Goal: Task Accomplishment & Management: Manage account settings

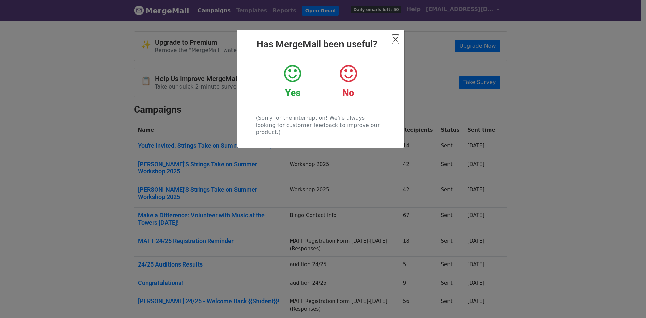
click at [398, 37] on span "×" at bounding box center [395, 39] width 7 height 9
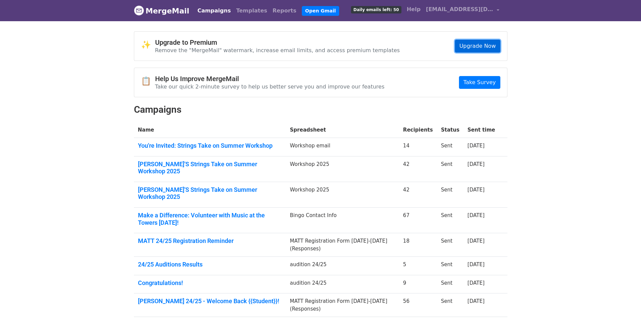
click at [468, 46] on link "Upgrade Now" at bounding box center [477, 46] width 45 height 13
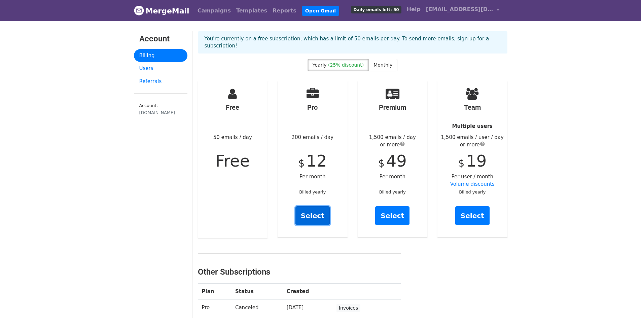
click at [315, 207] on link "Select" at bounding box center [313, 215] width 34 height 19
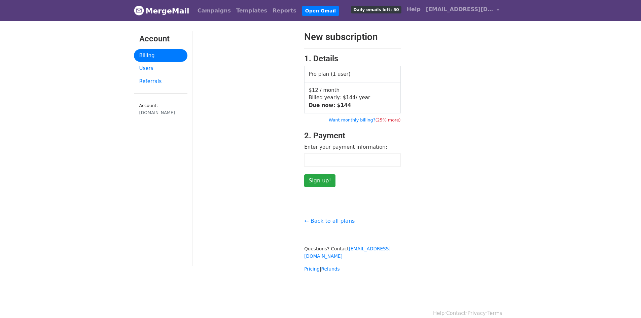
click at [336, 77] on td "Pro plan (1 user)" at bounding box center [353, 74] width 96 height 16
click at [145, 54] on link "Billing" at bounding box center [161, 55] width 54 height 13
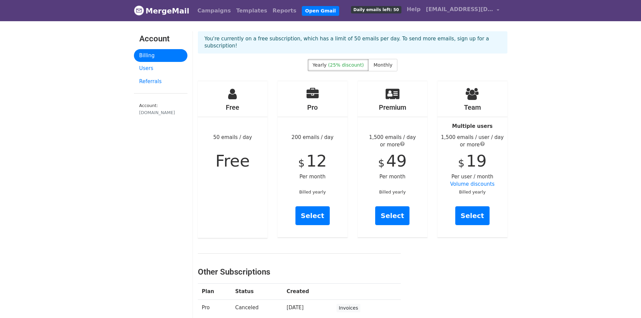
scroll to position [34, 0]
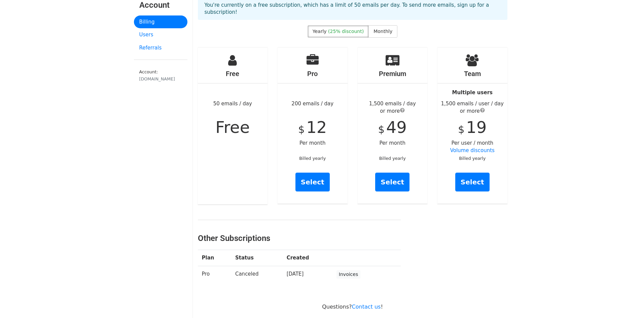
click at [231, 118] on span "Free" at bounding box center [232, 127] width 34 height 19
click at [379, 25] on label "Monthly" at bounding box center [383, 31] width 29 height 12
click at [319, 174] on link "Select" at bounding box center [313, 182] width 34 height 19
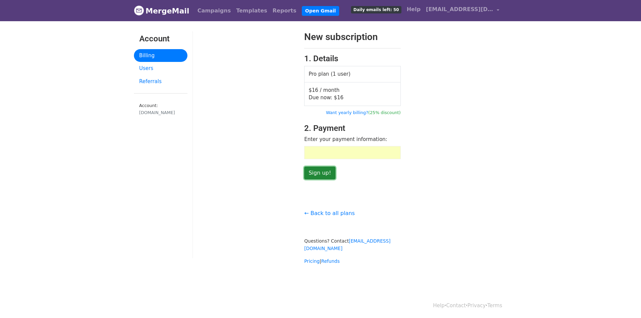
click at [319, 173] on input "Sign up!" at bounding box center [319, 173] width 31 height 13
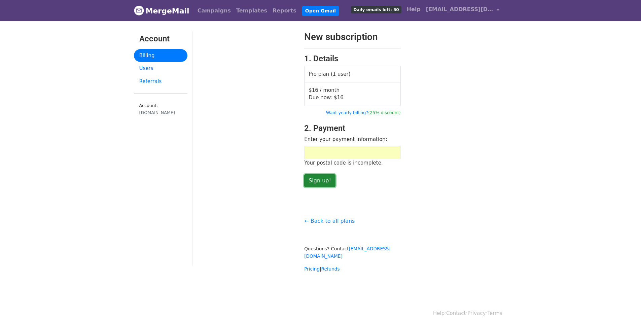
click at [324, 178] on input "Sign up!" at bounding box center [319, 180] width 31 height 13
click at [320, 179] on input "Sign up!" at bounding box center [319, 180] width 31 height 13
click at [332, 156] on div at bounding box center [352, 152] width 97 height 13
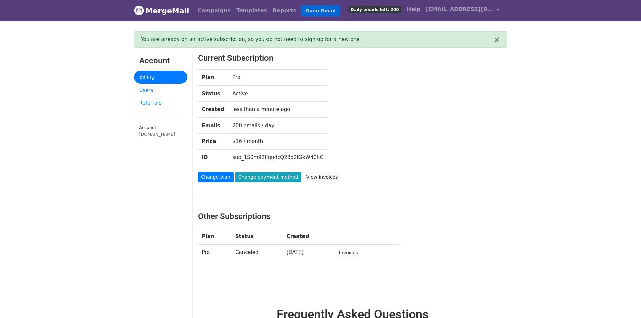
click at [308, 12] on link "Open Gmail" at bounding box center [320, 11] width 37 height 10
click at [218, 13] on link "Campaigns" at bounding box center [214, 10] width 39 height 13
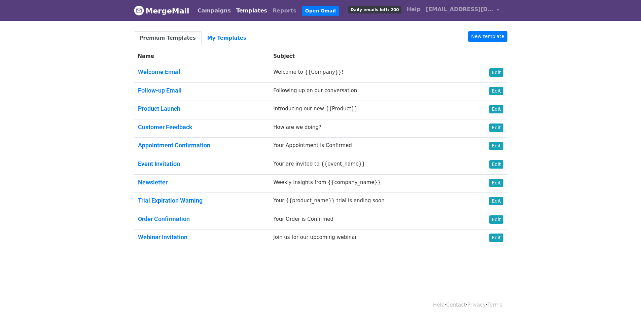
click at [216, 11] on link "Campaigns" at bounding box center [214, 10] width 39 height 13
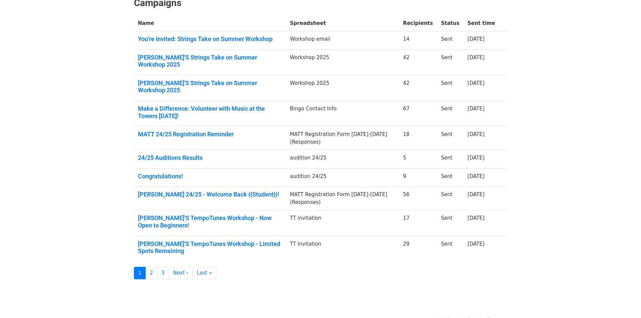
scroll to position [71, 0]
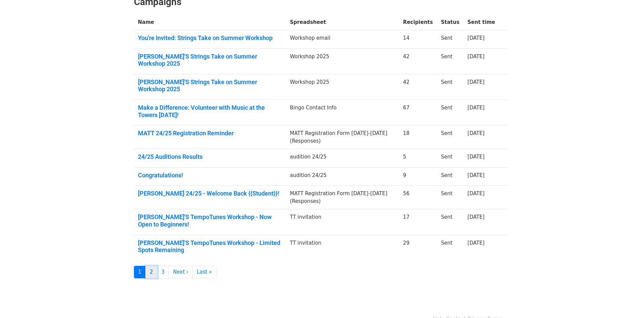
click at [153, 266] on link "2" at bounding box center [151, 272] width 12 height 12
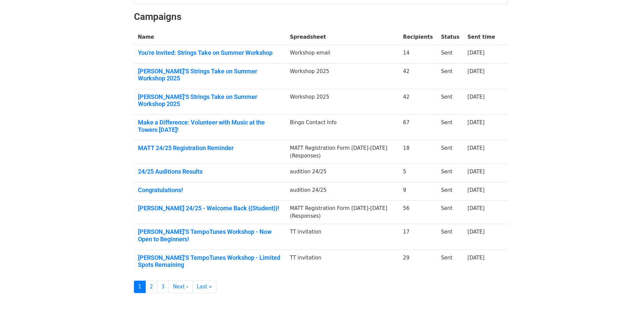
scroll to position [67, 0]
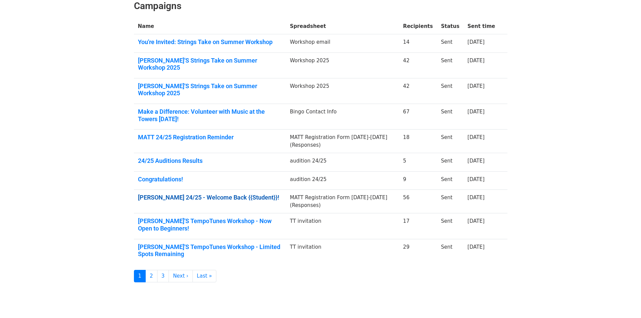
click at [210, 194] on link "MATT 24/25 - Welcome Back {{Student}}!" at bounding box center [210, 197] width 144 height 7
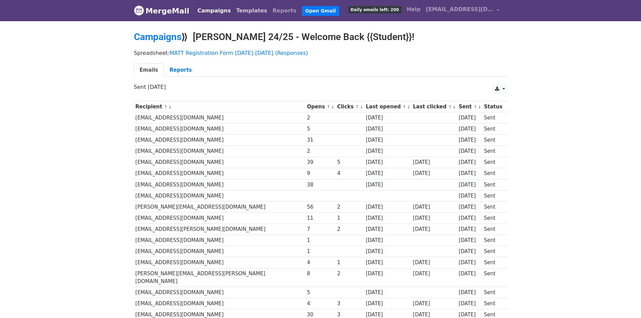
click at [237, 9] on link "Templates" at bounding box center [252, 10] width 36 height 13
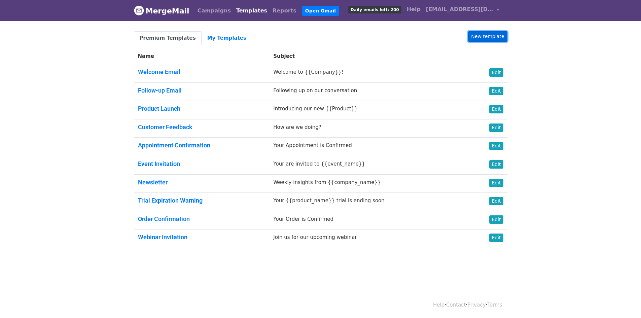
click at [481, 36] on link "New template" at bounding box center [487, 36] width 39 height 10
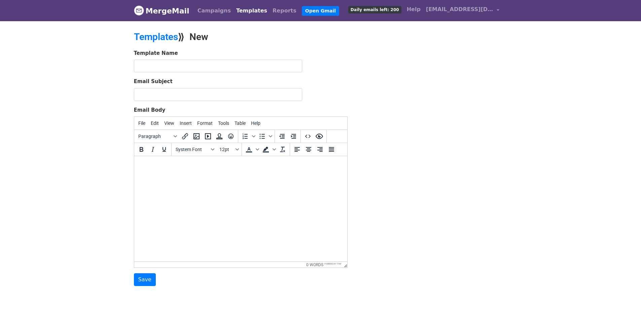
click at [235, 12] on link "Templates" at bounding box center [252, 10] width 36 height 13
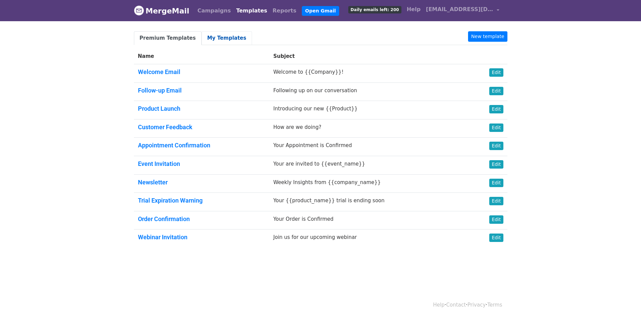
click at [223, 38] on link "My Templates" at bounding box center [227, 38] width 50 height 14
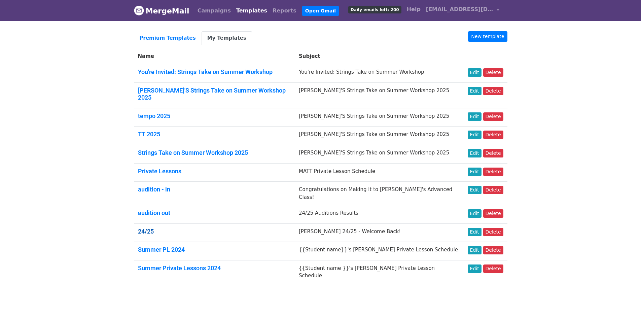
click at [145, 228] on link "24/25" at bounding box center [146, 231] width 16 height 7
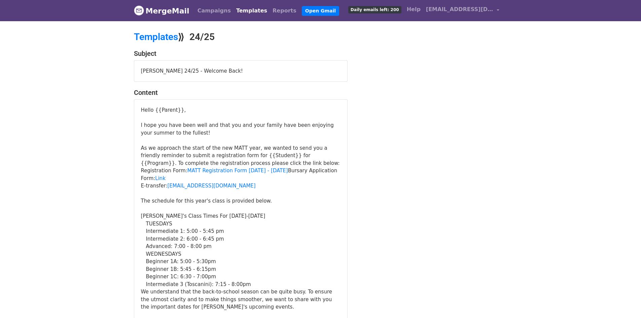
click at [160, 70] on div "[PERSON_NAME] 24/25 - Welcome Back!" at bounding box center [240, 71] width 213 height 21
click at [161, 67] on div "[PERSON_NAME] 24/25 - Welcome Back!" at bounding box center [240, 71] width 213 height 21
click at [156, 35] on link "Templates" at bounding box center [156, 36] width 44 height 11
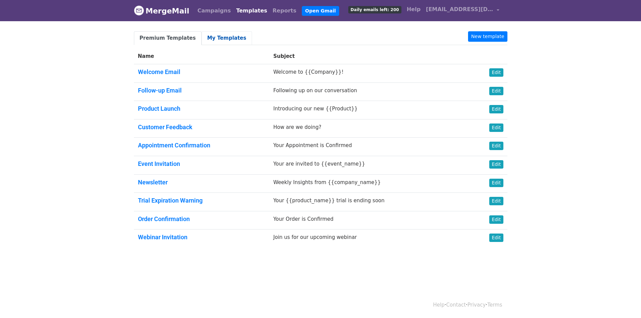
click at [214, 38] on link "My Templates" at bounding box center [227, 38] width 50 height 14
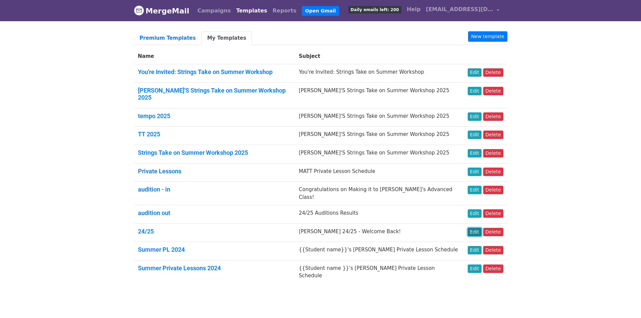
click at [479, 228] on link "Edit" at bounding box center [475, 232] width 14 height 8
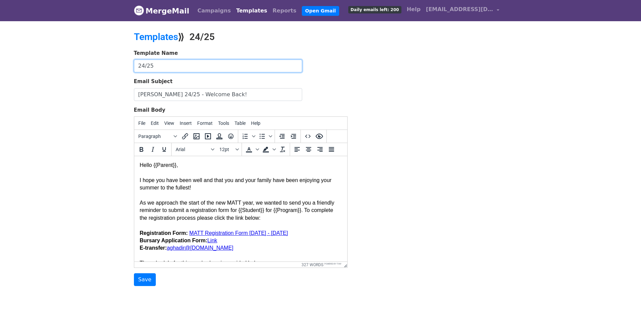
click at [143, 66] on input "24/25" at bounding box center [218, 66] width 168 height 13
click at [152, 65] on input "25/25" at bounding box center [218, 66] width 168 height 13
type input "25/26"
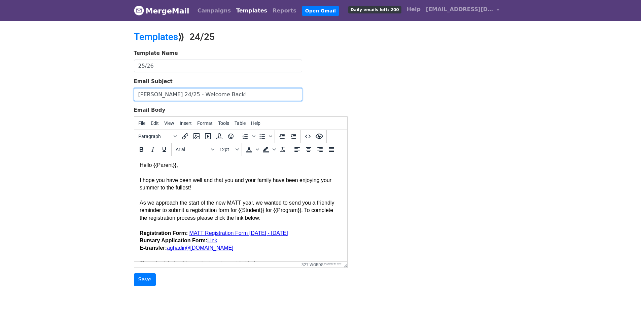
click at [159, 95] on input "[PERSON_NAME] 24/25 - Welcome Back!" at bounding box center [218, 94] width 168 height 13
click at [167, 94] on input "MATT 25/25 - Welcome Back!" at bounding box center [218, 94] width 168 height 13
click at [206, 95] on input "MATT 25/26 - Welcome Back!" at bounding box center [218, 94] width 168 height 13
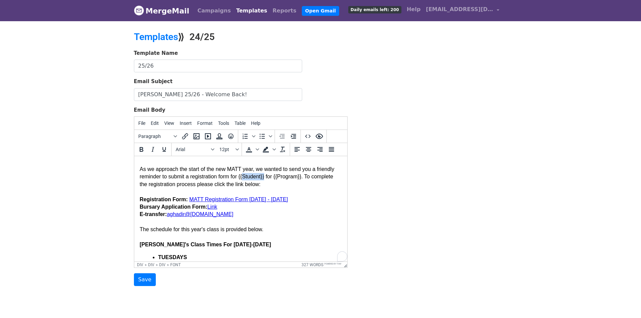
scroll to position [34, 0]
drag, startPoint x: 264, startPoint y: 179, endPoint x: 238, endPoint y: 180, distance: 25.6
click at [238, 180] on font "As we approach the start of the new MATT year, we wanted to send you a friendly…" at bounding box center [236, 176] width 195 height 21
copy font "{{Student}}"
click at [207, 94] on input "MATT 25/26 - Welcome Back!" at bounding box center [218, 94] width 168 height 13
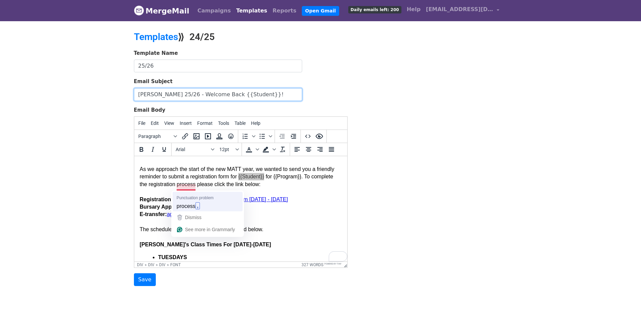
type input "MATT 25/26 - Welcome Back {{Student}}!"
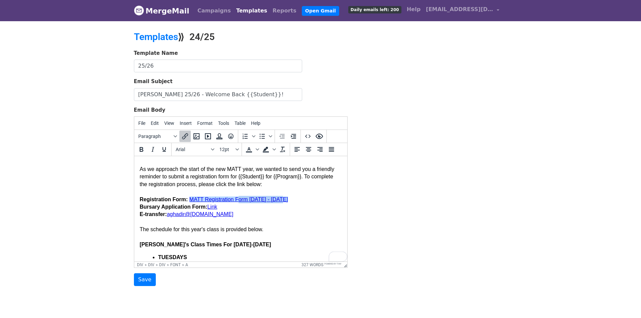
drag, startPoint x: 280, startPoint y: 201, endPoint x: 237, endPoint y: 202, distance: 42.8
click at [237, 202] on div "Registration Form: MATT Registration Form 2024 - 2025﻿ Bursary Application Form…" at bounding box center [240, 199] width 202 height 23
click at [243, 202] on link "MATT Registration Form 2024 - 2025﻿" at bounding box center [238, 200] width 99 height 6
drag, startPoint x: 280, startPoint y: 202, endPoint x: 192, endPoint y: 201, distance: 88.2
click at [192, 201] on div "Registration Form: MATT Registration Form 2024 - 2025﻿ Bursary Application Form…" at bounding box center [240, 199] width 202 height 23
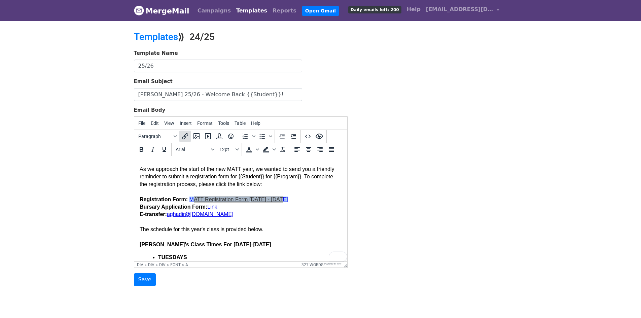
click at [187, 134] on icon "Insert/edit link" at bounding box center [185, 136] width 8 height 8
select select "_blank"
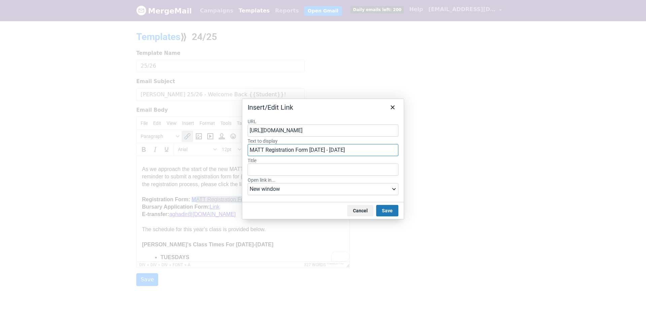
click at [321, 151] on input "MATT Registration Form 2024 - 2025" at bounding box center [323, 150] width 151 height 12
click at [339, 151] on input "MATT Registration Form 2025 - 2025" at bounding box center [323, 150] width 151 height 12
type input "MATT Registration Form [DATE] - [DATE]"
drag, startPoint x: 268, startPoint y: 133, endPoint x: 205, endPoint y: 141, distance: 63.8
click at [205, 141] on div "Insert/Edit Link URL https://forms.gle/GTrwvp4cr27gtS5v8 Text to display MATT R…" at bounding box center [323, 159] width 646 height 318
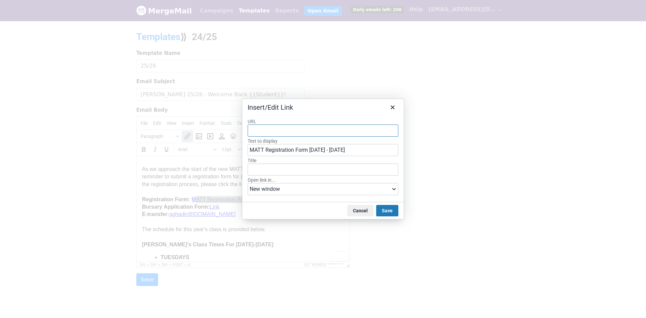
click at [285, 128] on input "URL" at bounding box center [323, 131] width 151 height 12
click at [328, 131] on input "URL" at bounding box center [323, 131] width 151 height 12
paste input "https://www.musicatthetowers.ca/join"
type input "https://www.musicatthetowers.ca/join"
click at [376, 190] on select "Current window New window" at bounding box center [323, 189] width 151 height 12
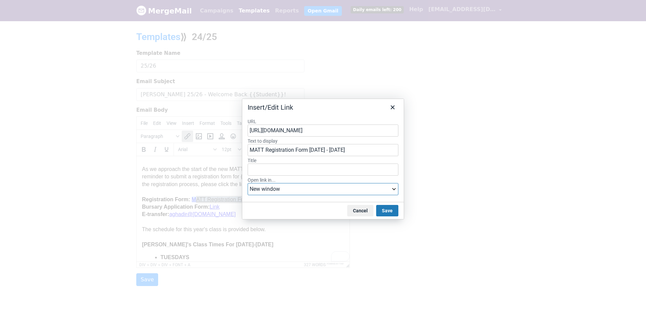
click at [376, 190] on select "Current window New window" at bounding box center [323, 189] width 151 height 12
click at [389, 208] on button "Save" at bounding box center [387, 210] width 22 height 11
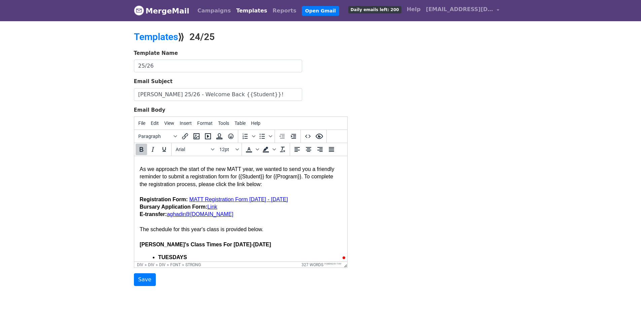
drag, startPoint x: 220, startPoint y: 209, endPoint x: 209, endPoint y: 210, distance: 10.8
click at [209, 210] on div "Registration Form: MATT Registration Form 2025 - 2026 Bursary Application Form:…" at bounding box center [240, 199] width 202 height 23
click at [214, 210] on link "Link" at bounding box center [212, 207] width 10 height 6
click at [187, 133] on icon "Insert/edit link" at bounding box center [185, 136] width 8 height 8
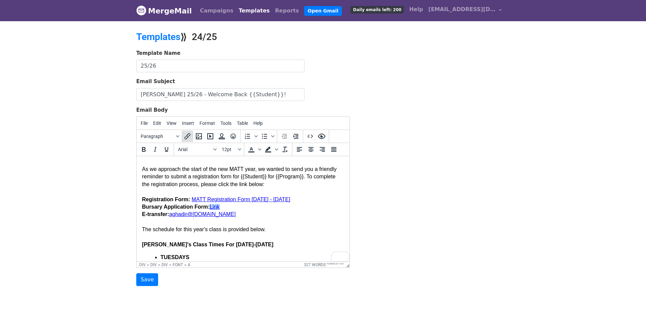
select select "_blank"
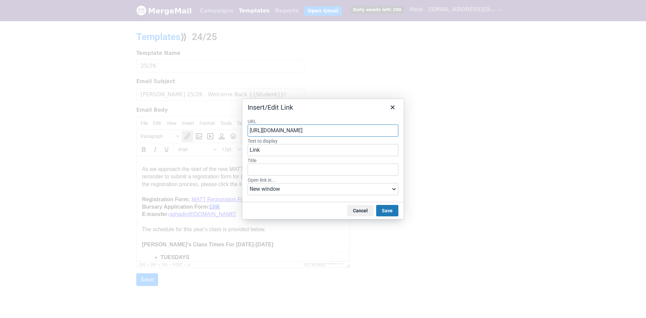
drag, startPoint x: 372, startPoint y: 132, endPoint x: 176, endPoint y: 151, distance: 196.8
click at [176, 151] on div "Insert/Edit Link URL https://forms.gle/vmsp76UJXfwufH467 Text to display Link T…" at bounding box center [323, 159] width 646 height 318
paste input "docs.google.com/forms/d/e/1FAIpQLSeOueTRDfvuDgSODh_Ya8qvQqGC15QSk1ILUS3L3CTRyvw…"
type input "https://docs.google.com/forms/d/e/1FAIpQLSeOueTRDfvuDgSOD"
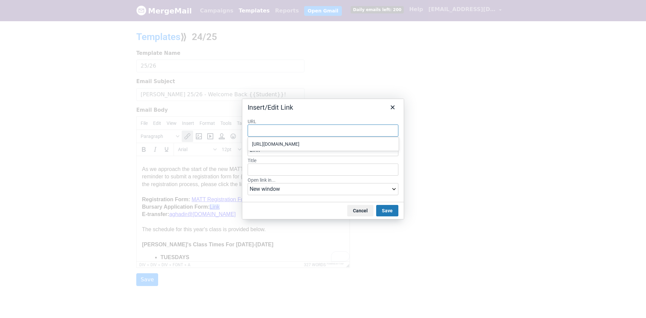
scroll to position [0, 0]
click at [308, 133] on input "URL" at bounding box center [323, 131] width 151 height 12
paste input "https://docs.google.com/forms/d/e/1FAIpQLSeOueTRDfvuDgSODh_Ya8qvQqGC15QSk1ILUS3…"
type input "https://docs.google.com/forms/d/e/1FAIpQLSeOueTRDfvuDgSODh_Ya8qvQqGC15QSk1ILUS3…"
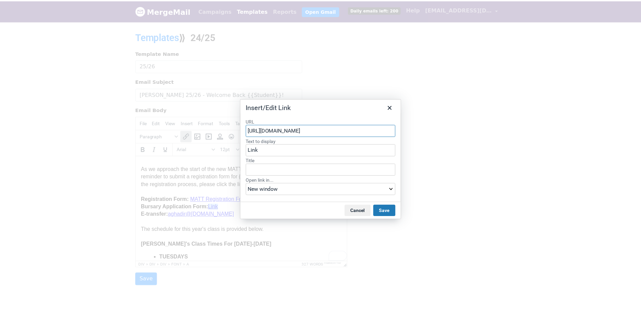
scroll to position [0, 244]
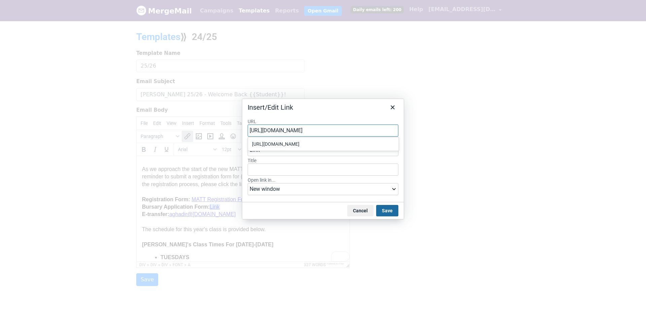
click at [387, 209] on button "Save" at bounding box center [387, 210] width 22 height 11
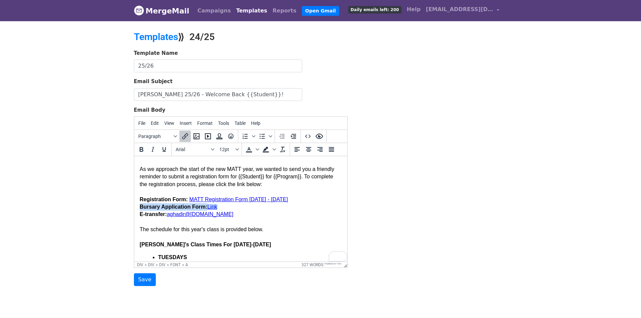
click at [212, 210] on link "Link" at bounding box center [212, 207] width 10 height 6
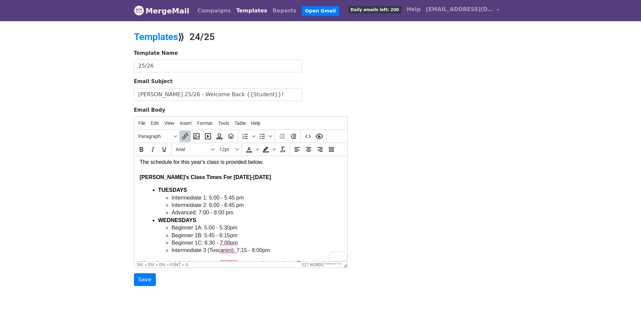
scroll to position [101, 0]
click at [214, 180] on strong "MATT's Class Times For 2024-2025" at bounding box center [205, 177] width 132 height 6
click at [229, 184] on div "MATT's Class Times For 2025-2025 TUESDAYS Intermediate 1: 5:00 - 5:45 pm Interm…" at bounding box center [240, 228] width 202 height 109
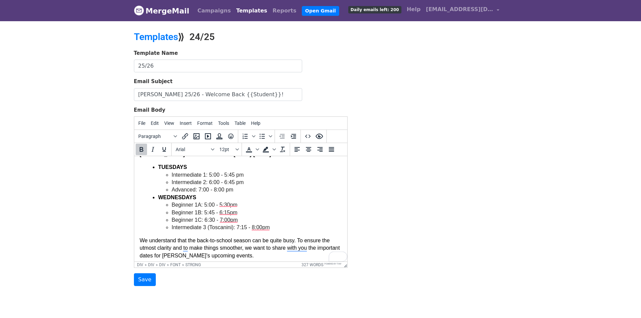
scroll to position [135, 0]
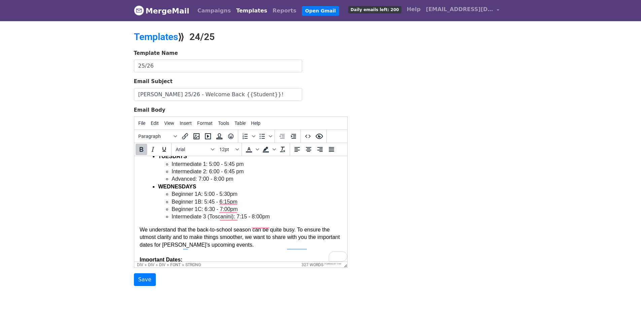
click at [247, 206] on li "Beginner 1B: 5:45 - 6:15pm" at bounding box center [256, 201] width 170 height 7
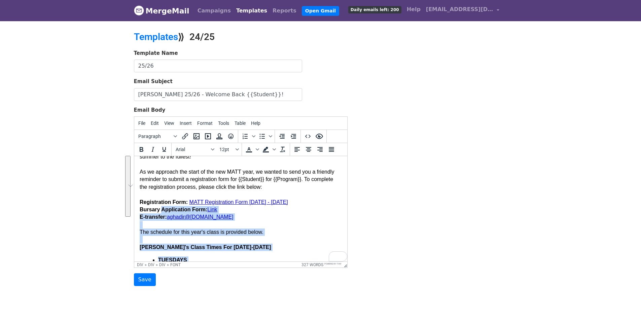
scroll to position [0, 0]
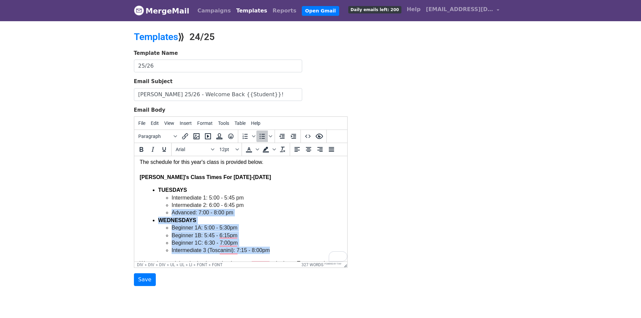
drag, startPoint x: 279, startPoint y: 226, endPoint x: 162, endPoint y: 211, distance: 118.2
click at [162, 216] on ul "TUESDAYS Intermediate 1: 5:00 - 5:45 pm Intermediate 2: 6:00 - 6:45 pm Advanced…" at bounding box center [240, 220] width 202 height 68
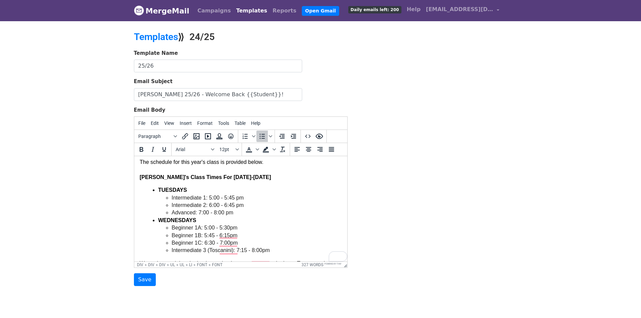
click at [184, 201] on font "Intermediate 1: 5:00 - 5:45 pm" at bounding box center [207, 198] width 72 height 6
click at [258, 209] on li "Intermediate 2: 6:00 - 6:45 pm" at bounding box center [256, 205] width 170 height 7
drag, startPoint x: 232, startPoint y: 219, endPoint x: 172, endPoint y: 205, distance: 61.5
click at [172, 205] on ul "Intermediate 1: 5:00 - 5:45 pm Intermediate 2: 6:00 - 6:45 pm Advanced: 7:00 - …" at bounding box center [247, 205] width 189 height 23
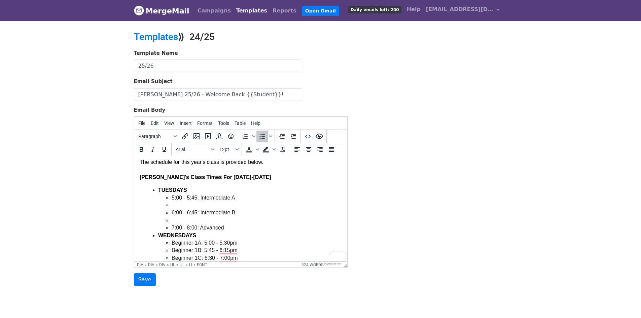
click at [180, 209] on li "Message Body" at bounding box center [256, 205] width 170 height 7
click at [179, 216] on li "Message Body" at bounding box center [256, 212] width 170 height 7
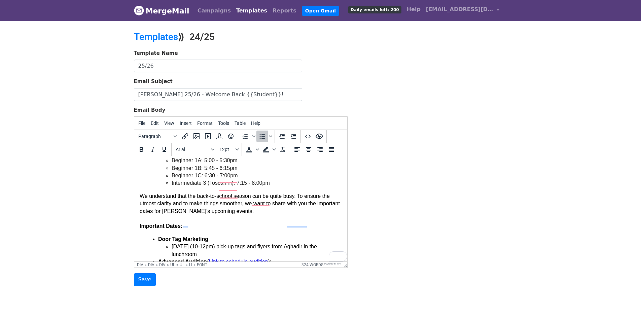
scroll to position [168, 0]
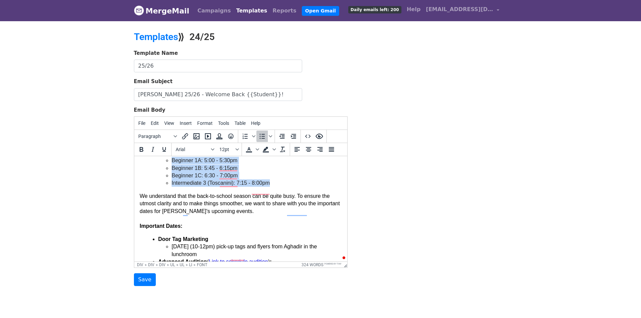
drag, startPoint x: 276, startPoint y: 191, endPoint x: 171, endPoint y: 165, distance: 107.8
click at [171, 165] on ul "Beginner 1A: 5:00 - 5:30pm Beginner 1B: 5:45 - 6:15pm Beginner 1C: 6:30 - 7:00p…" at bounding box center [247, 172] width 189 height 30
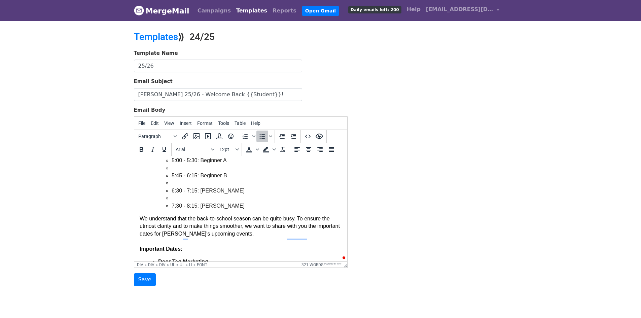
click at [174, 172] on li "Message Body" at bounding box center [256, 168] width 170 height 7
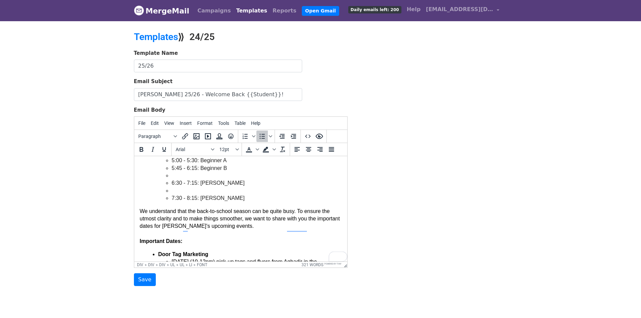
click at [174, 179] on li "Message Body" at bounding box center [256, 175] width 170 height 7
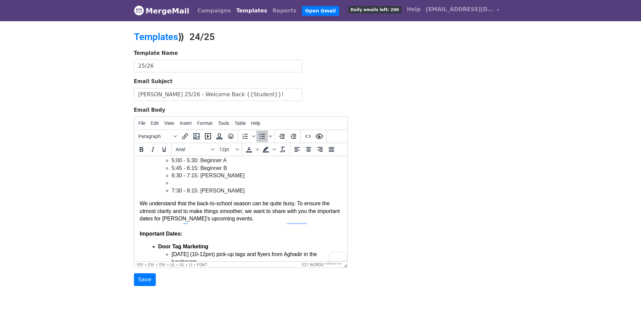
click at [175, 187] on li "Message Body" at bounding box center [256, 182] width 170 height 7
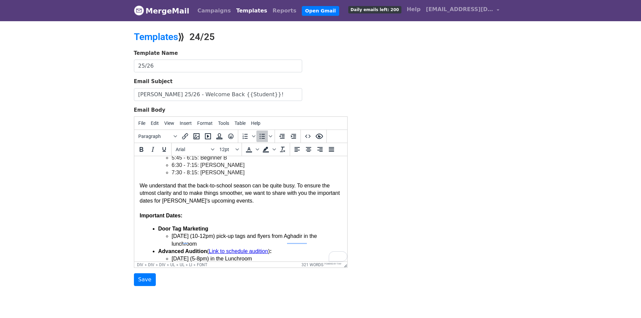
scroll to position [137, 0]
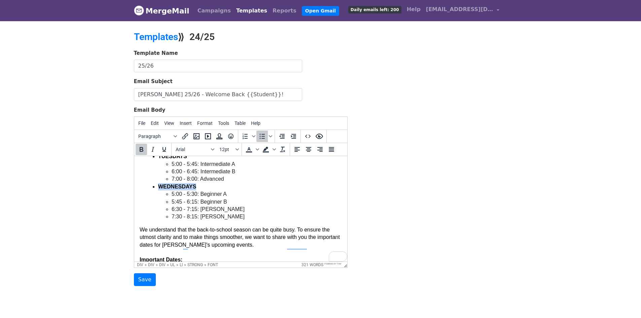
drag, startPoint x: 199, startPoint y: 190, endPoint x: 158, endPoint y: 193, distance: 41.5
click at [158, 191] on li "WEDNESDAYS" at bounding box center [250, 186] width 184 height 7
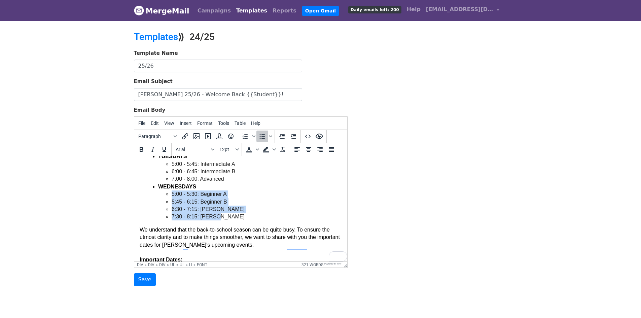
drag, startPoint x: 220, startPoint y: 225, endPoint x: 162, endPoint y: 199, distance: 63.3
click at [162, 199] on ul "5:00 - 5:30: Beginner A 5:45 - 6:15: Beginner B 6:30 - 7:15: Haydn 7:30 - 8:15:…" at bounding box center [247, 206] width 189 height 30
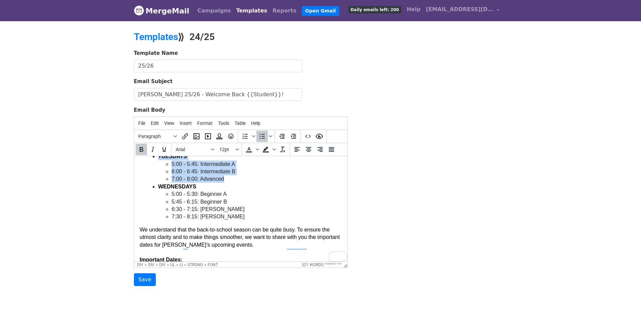
drag, startPoint x: 228, startPoint y: 184, endPoint x: 152, endPoint y: 163, distance: 78.6
click at [152, 163] on ul "TUESDAYS 5:00 - 5:45: Intermediate A 6:00 - 6:45: Intermediate B 7:00 - 8:00: A…" at bounding box center [240, 187] width 202 height 68
copy ul "TUESDAYS 5:00 - 5:45: Intermediate A 6:00 - 6:45: Intermediate B 7:00 - 8:00: A…"
click at [230, 220] on li "7:30 - 8:15: Brahms" at bounding box center [256, 216] width 170 height 7
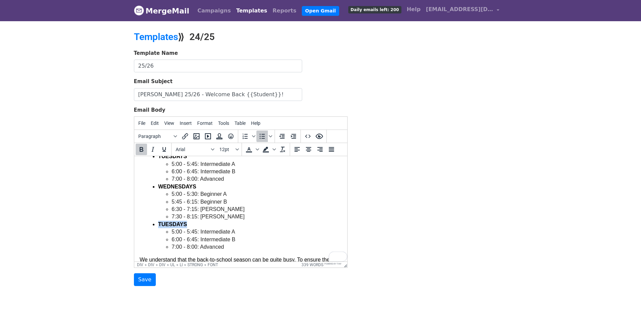
drag, startPoint x: 188, startPoint y: 231, endPoint x: 157, endPoint y: 231, distance: 31.6
click at [157, 231] on ul "TUESDAYS 5:00 - 5:45: Intermediate A 6:00 - 6:45: Intermediate B 7:00 - 8:00: A…" at bounding box center [240, 202] width 202 height 98
click at [165, 227] on font "ThURSDAYS" at bounding box center [174, 224] width 32 height 6
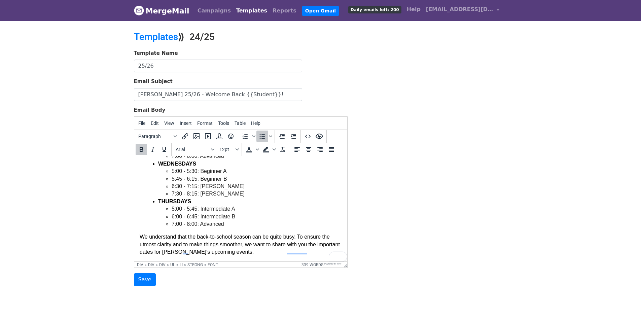
scroll to position [168, 0]
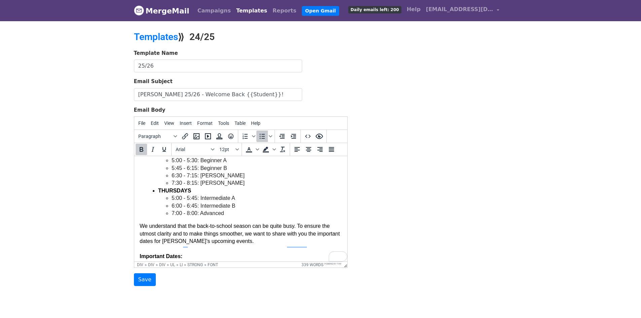
click at [205, 209] on font "6:00 - 6:45: Intermediate B" at bounding box center [203, 206] width 64 height 6
drag, startPoint x: 232, startPoint y: 221, endPoint x: 172, endPoint y: 206, distance: 62.5
click at [172, 206] on ul "5:00 - 5:45: Intermediate A 6:00 - 6:45: Intermediate B 7:00 - 8:00: Advanced" at bounding box center [247, 206] width 189 height 23
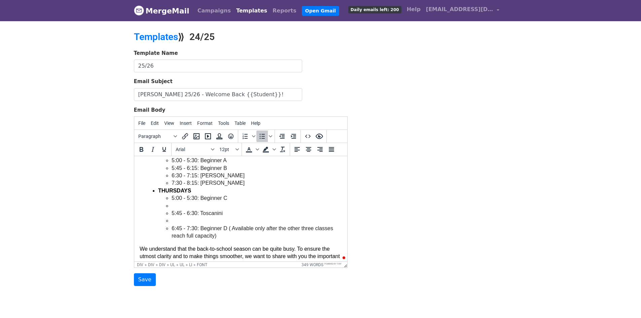
click at [177, 210] on li "Message Body" at bounding box center [256, 205] width 170 height 7
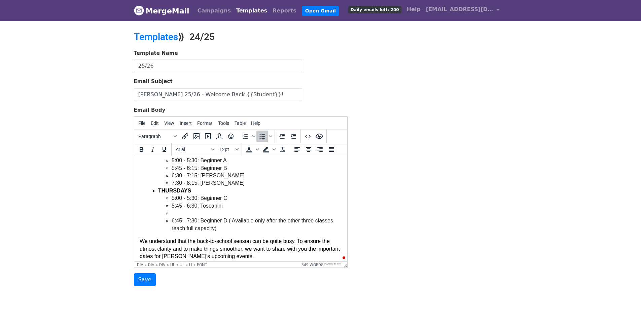
click at [176, 217] on li "Message Body" at bounding box center [256, 213] width 170 height 7
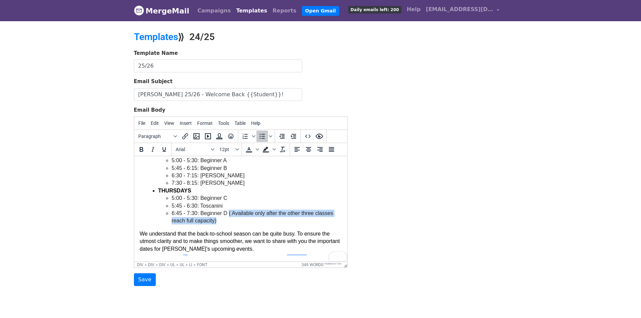
drag, startPoint x: 229, startPoint y: 224, endPoint x: 246, endPoint y: 232, distance: 19.6
click at [246, 225] on li "6:45 - 7:30: Beginner D ( Available only after the other three classes reach fu…" at bounding box center [256, 217] width 170 height 15
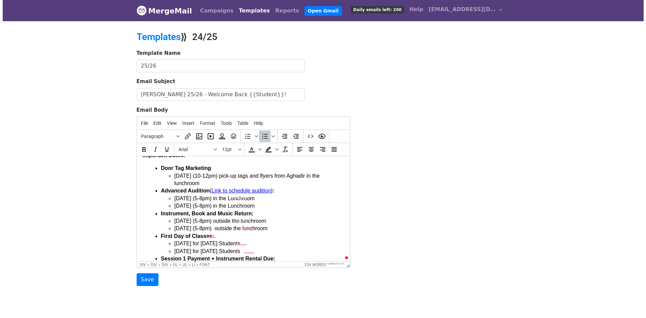
scroll to position [269, 0]
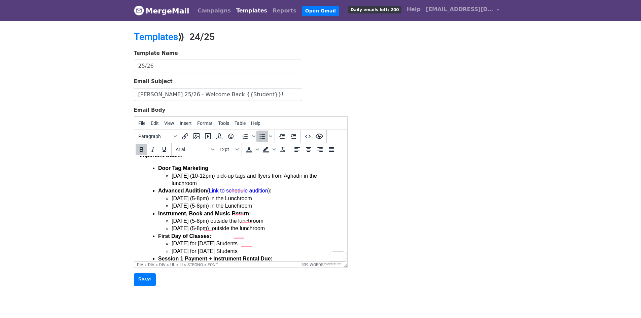
drag, startPoint x: 158, startPoint y: 178, endPoint x: 213, endPoint y: 196, distance: 58.4
click at [213, 196] on ul "Door Tag Marketing Saturday, August 24 (10-12pm) pick-up tags and flyers from A…" at bounding box center [240, 225] width 202 height 121
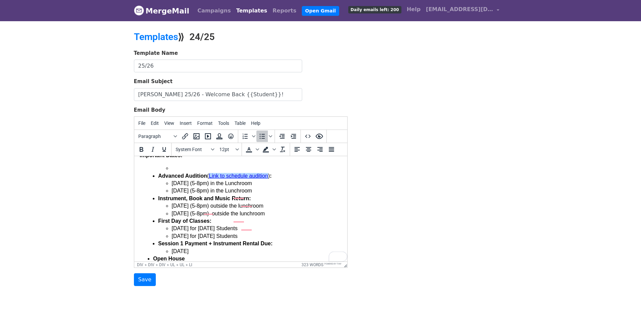
click at [227, 179] on link "Link to schedule audition" at bounding box center [238, 176] width 59 height 6
drag, startPoint x: 93, startPoint y: 31, endPoint x: 182, endPoint y: 136, distance: 137.4
click at [182, 136] on icon "Insert/edit link" at bounding box center [185, 136] width 8 height 8
select select "_blank"
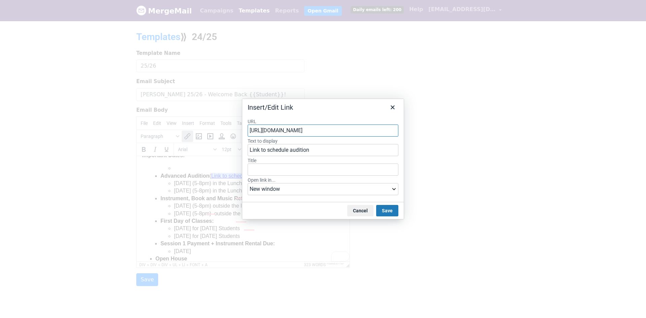
click at [392, 130] on input "https://docs.google.com/spreadsheets/d/10zSMkxIdEfGrqxZUDNX0dYtq7t475nudGmfU7nE…" at bounding box center [323, 131] width 151 height 12
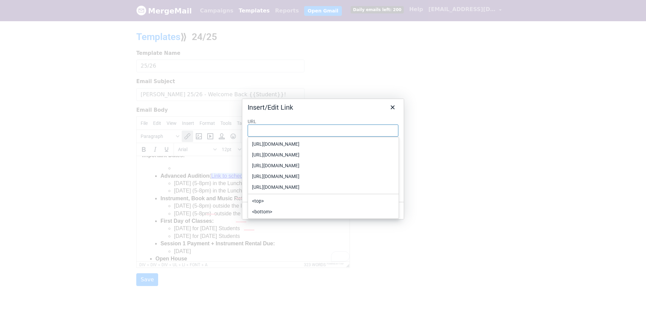
paste input "https://docs.google.com/spreadsheets/d/1laKJQrx10Hc3QwvGUFW6IJKkGZzUsN7w5wurdqq…"
type input "https://docs.google.com/spreadsheets/d/1laKJQrx10Hc3QwvGUFW6IJKkGZzUsN7w5wurdqq…"
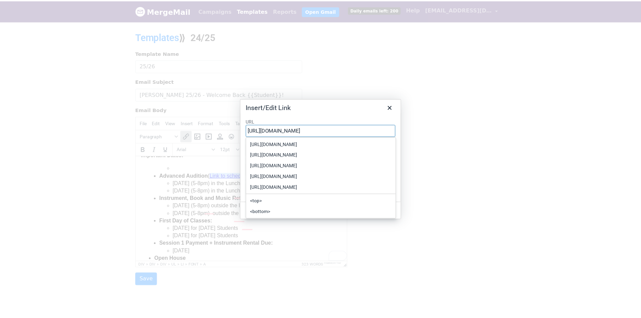
scroll to position [0, 127]
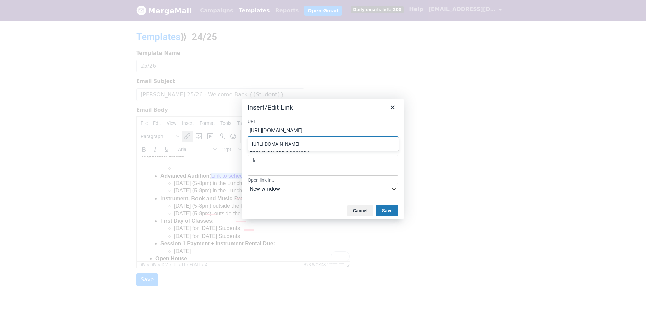
click at [388, 211] on button "Save" at bounding box center [387, 210] width 22 height 11
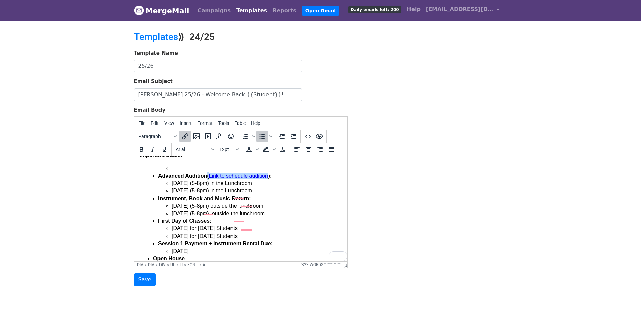
click at [248, 179] on link "Link to schedule audition" at bounding box center [238, 176] width 59 height 6
click at [172, 172] on li "Message Body" at bounding box center [256, 168] width 170 height 7
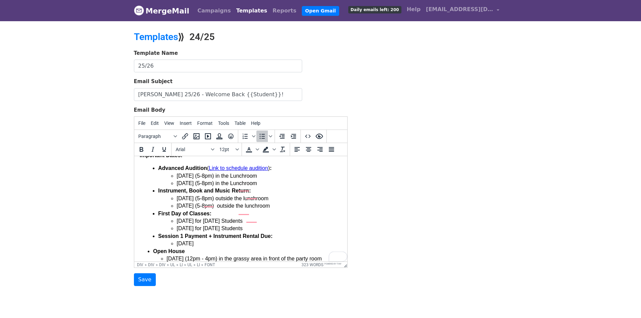
drag, startPoint x: 176, startPoint y: 188, endPoint x: 304, endPoint y: 196, distance: 127.8
click at [304, 187] on ul "Tuesday, September 3 (5-8pm) in the Lunchroom Wednesday, September 4 (5-8pm) in…" at bounding box center [250, 179] width 184 height 15
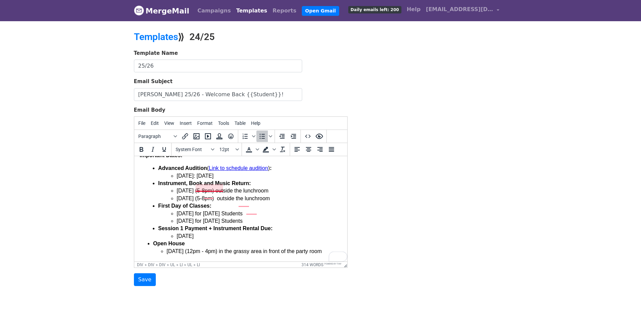
click at [217, 180] on li "TODAY: Wednesday August 27, 2025" at bounding box center [258, 175] width 165 height 7
click at [171, 186] on font "Instrument, Book and Music Return:" at bounding box center [204, 183] width 93 height 6
drag, startPoint x: 176, startPoint y: 202, endPoint x: 315, endPoint y: 212, distance: 139.3
click at [315, 202] on ul "Tuesday, September 3 (5-8pm) outside the lunchroom Wednesday, September 4 (5-8p…" at bounding box center [250, 194] width 184 height 15
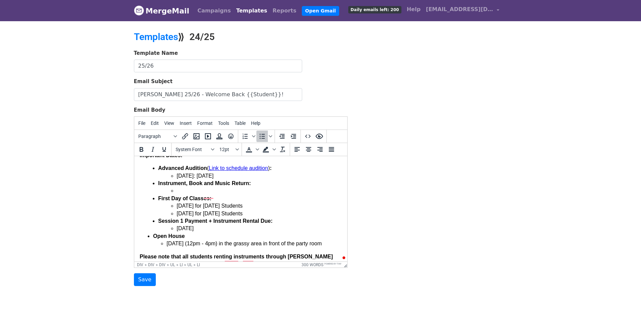
drag, startPoint x: 265, startPoint y: 188, endPoint x: 171, endPoint y: 190, distance: 94.3
click at [176, 180] on li "TODAY: Wednesday, August 27, 2025" at bounding box center [258, 175] width 165 height 7
copy li "TODAY: Wednesday, August 27, 2025"
click at [184, 195] on li "Message Body" at bounding box center [258, 190] width 165 height 7
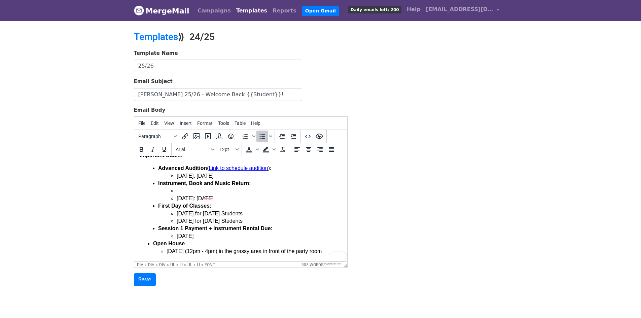
click at [197, 195] on li "Message Body" at bounding box center [258, 190] width 165 height 7
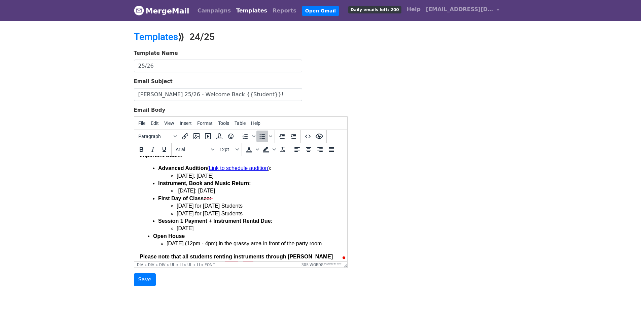
click at [210, 209] on font "September 10 for Tuesday Students" at bounding box center [209, 206] width 66 height 6
click at [209, 216] on font "September 11 for Wednesday Students" at bounding box center [209, 214] width 66 height 6
click at [272, 217] on li "September 10 for Wednesday Students" at bounding box center [258, 213] width 165 height 7
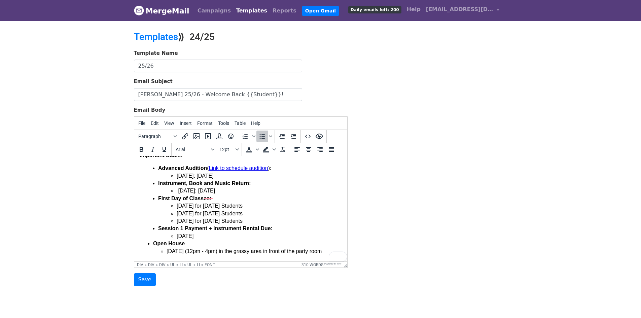
scroll to position [303, 0]
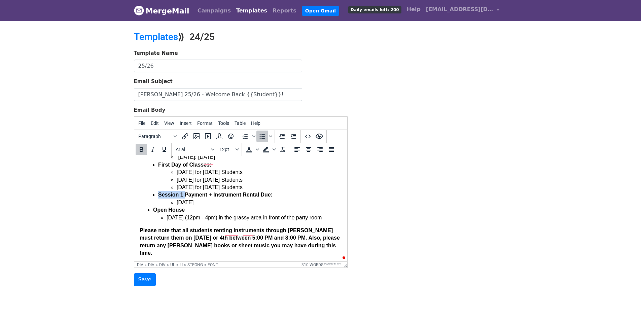
drag, startPoint x: 159, startPoint y: 208, endPoint x: 184, endPoint y: 209, distance: 24.9
click at [184, 198] on font "Session 1 Payment + Instrument Rental Due:" at bounding box center [215, 195] width 114 height 6
click at [232, 198] on font "Payment + Instrument Rental Due:" at bounding box center [202, 195] width 88 height 6
drag, startPoint x: 180, startPoint y: 209, endPoint x: 158, endPoint y: 207, distance: 23.0
click at [158, 198] on font "Payment + Instrument Rental Due:" at bounding box center [202, 195] width 88 height 6
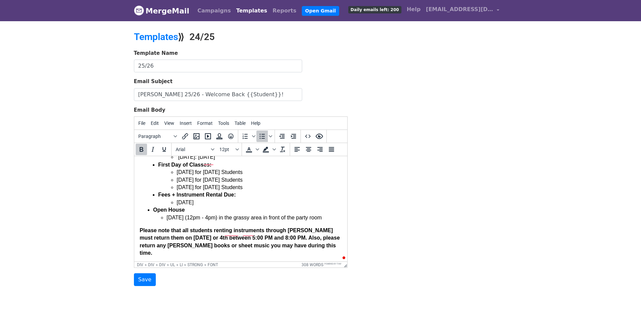
click at [225, 206] on li "September 9, 2024" at bounding box center [258, 202] width 165 height 7
drag, startPoint x: 167, startPoint y: 231, endPoint x: 203, endPoint y: 239, distance: 37.2
click at [203, 221] on li "Saturday, September 7 (12pm - 4pm) in the grassy area in front of the party room" at bounding box center [253, 217] width 175 height 7
click at [183, 220] on font "Tuesday September 2, 2025" at bounding box center [174, 218] width 17 height 6
click at [246, 221] on li "Open House Tuesday, September 2, 2025" at bounding box center [247, 213] width 189 height 15
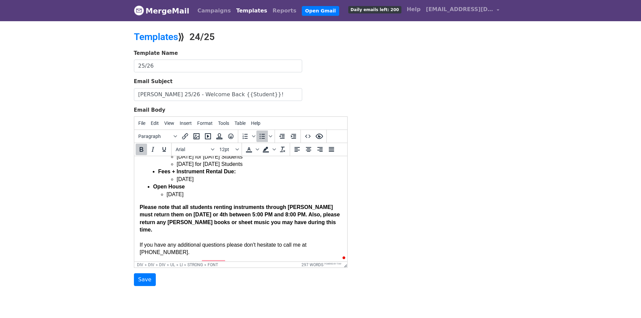
scroll to position [337, 0]
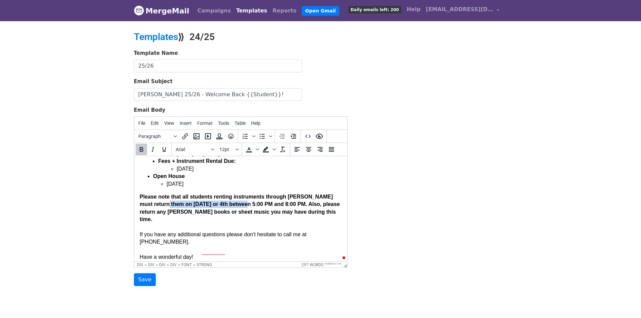
drag, startPoint x: 162, startPoint y: 219, endPoint x: 240, endPoint y: 221, distance: 77.4
click at [240, 221] on strong "Please note that all students renting instruments through MATT must return them…" at bounding box center [239, 208] width 200 height 28
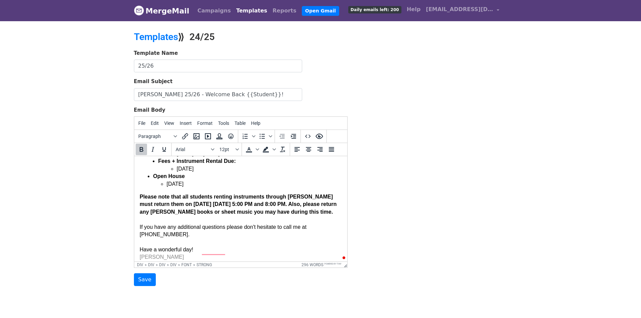
click at [241, 215] on strong "Please note that all students renting instruments through MATT must return them…" at bounding box center [237, 204] width 197 height 21
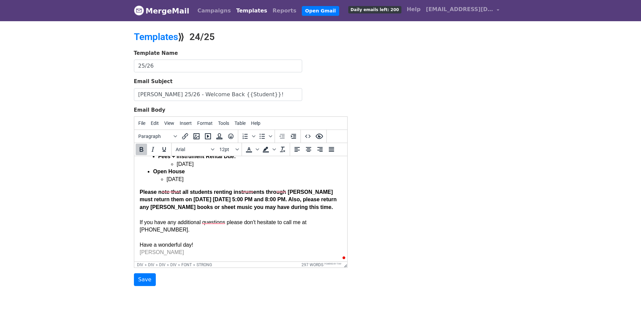
scroll to position [23, 0]
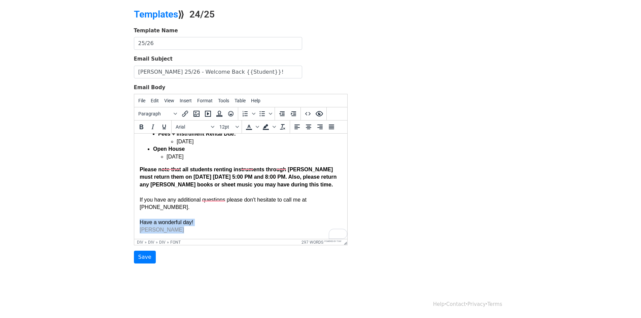
drag, startPoint x: 181, startPoint y: 228, endPoint x: 137, endPoint y: 221, distance: 45.3
click at [137, 221] on html "Hello {{Parent}}, I hope you have been well and that you and your family have b…" at bounding box center [240, 15] width 213 height 447
click at [255, 128] on span "Text color" at bounding box center [257, 126] width 5 height 11
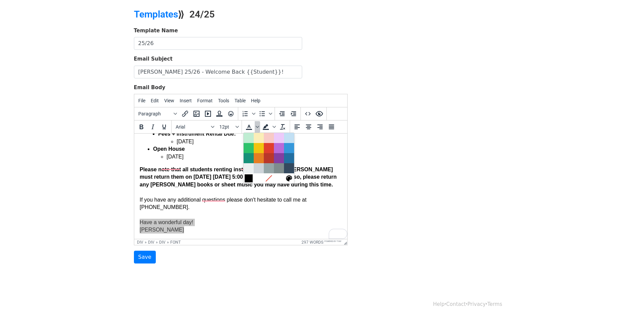
click at [250, 176] on div at bounding box center [249, 178] width 8 height 8
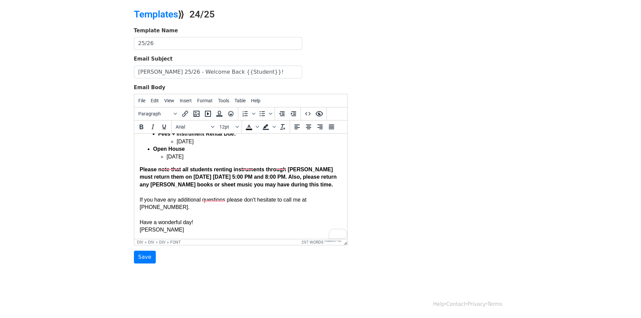
click at [219, 238] on html "Hello {{Parent}}, I hope you have been well and that you and your family have b…" at bounding box center [240, 15] width 213 height 447
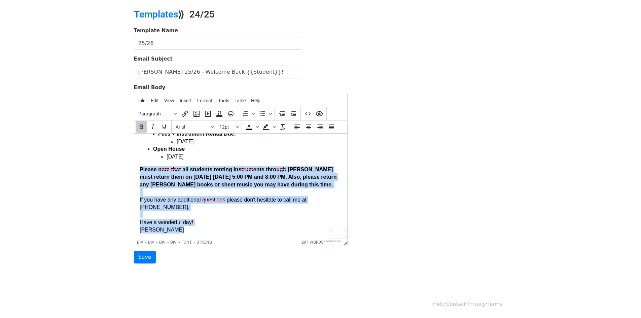
drag, startPoint x: 208, startPoint y: 229, endPoint x: 136, endPoint y: 158, distance: 101.2
click at [136, 158] on html "Hello {{Parent}}, I hope you have been well and that you and your family have b…" at bounding box center [240, 15] width 213 height 447
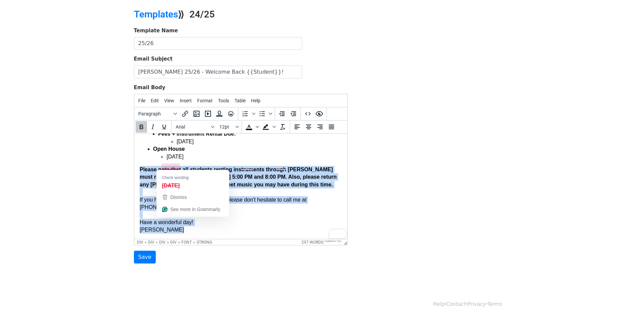
click at [176, 167] on strong "Please note that all students renting instruments through MATT must return them…" at bounding box center [237, 177] width 197 height 21
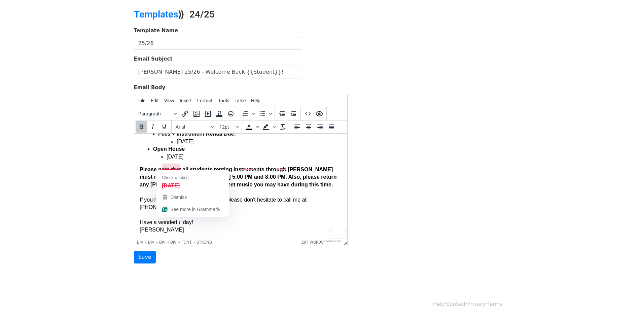
click at [265, 184] on div "Please note that all students renting instruments through MATT must return them…" at bounding box center [240, 177] width 202 height 23
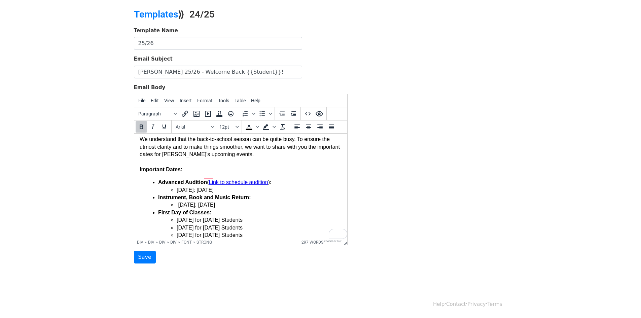
scroll to position [238, 0]
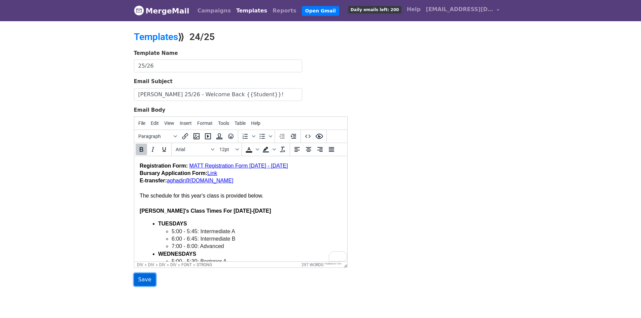
click at [140, 276] on input "Save" at bounding box center [145, 279] width 22 height 13
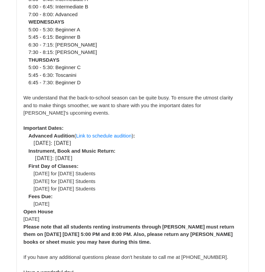
scroll to position [3248, 0]
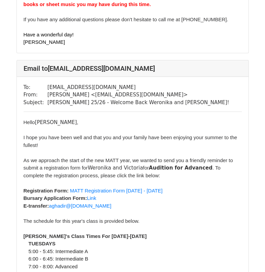
scroll to position [8920, 0]
